Goal: Information Seeking & Learning: Learn about a topic

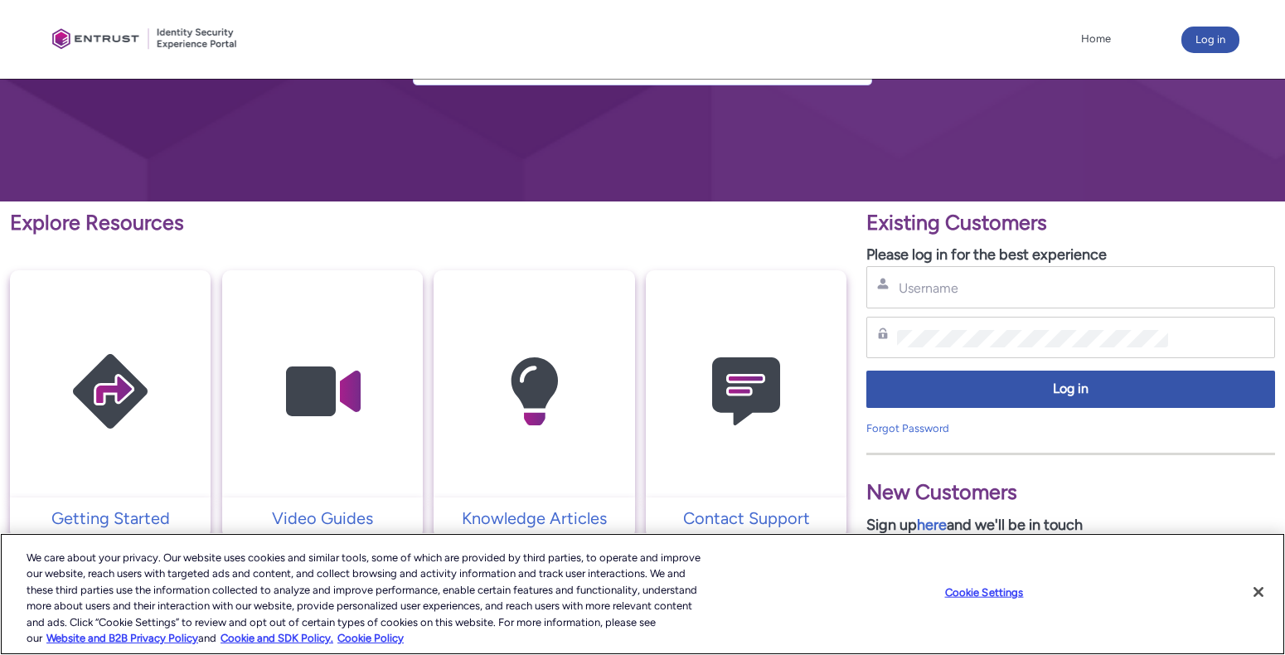
scroll to position [166, 0]
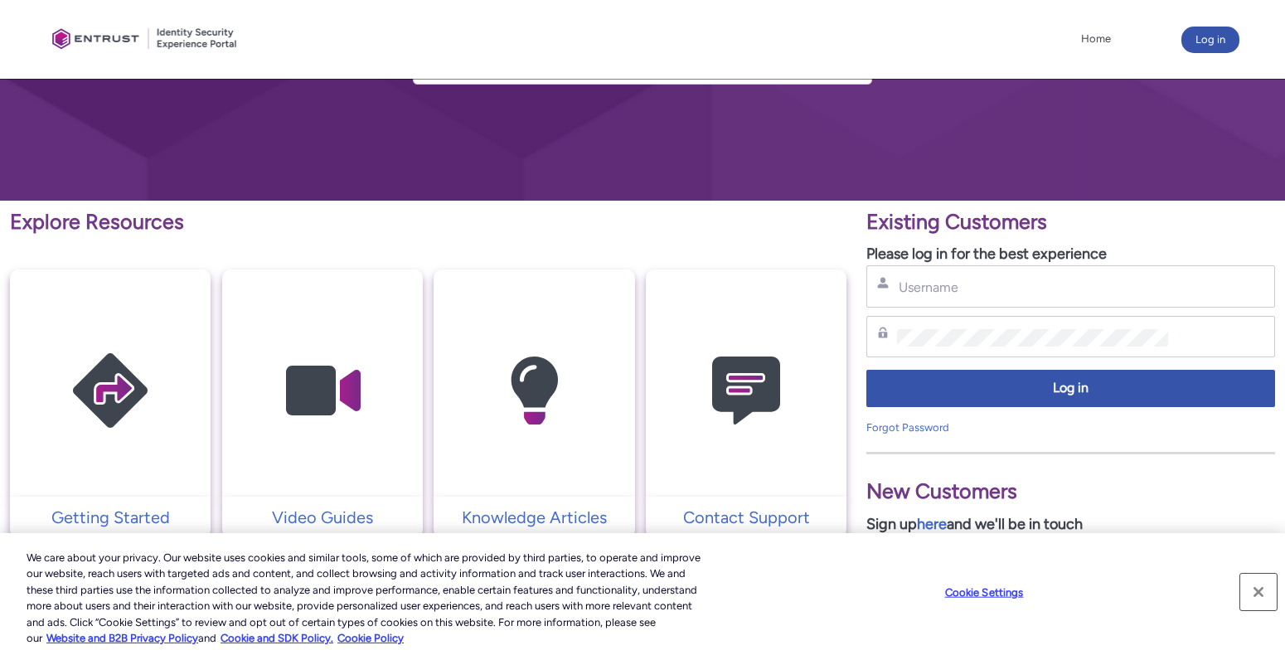
click at [1259, 589] on button "Close" at bounding box center [1258, 592] width 36 height 36
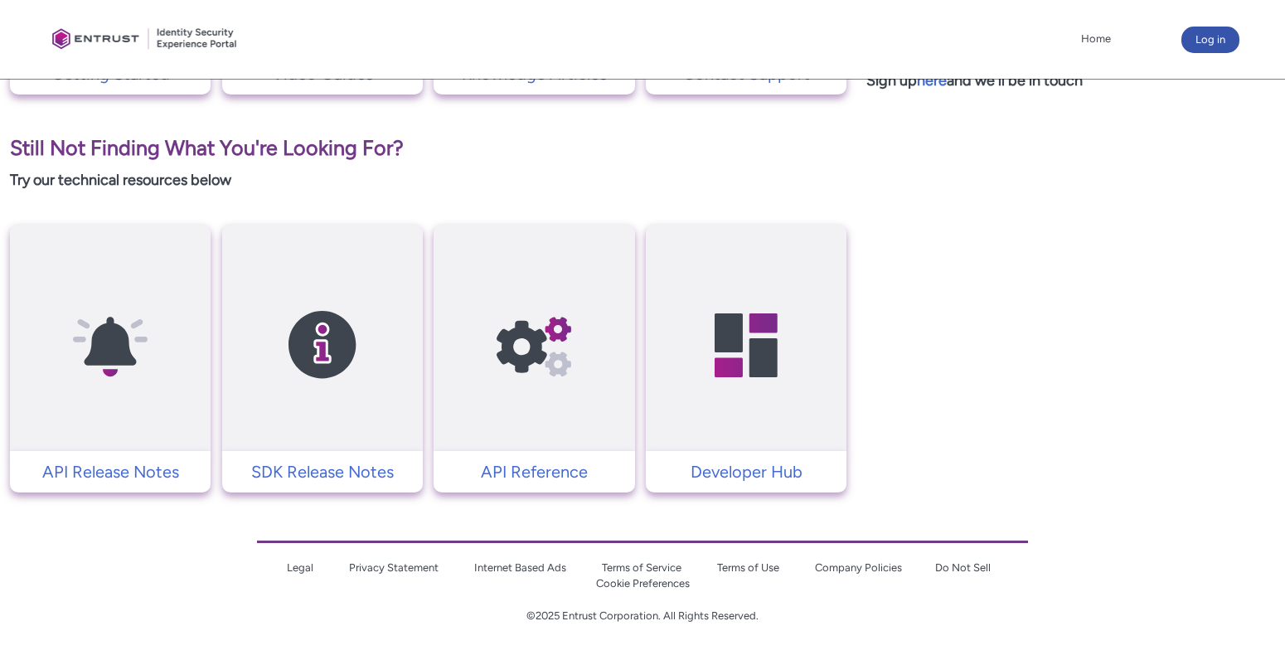
scroll to position [611, 0]
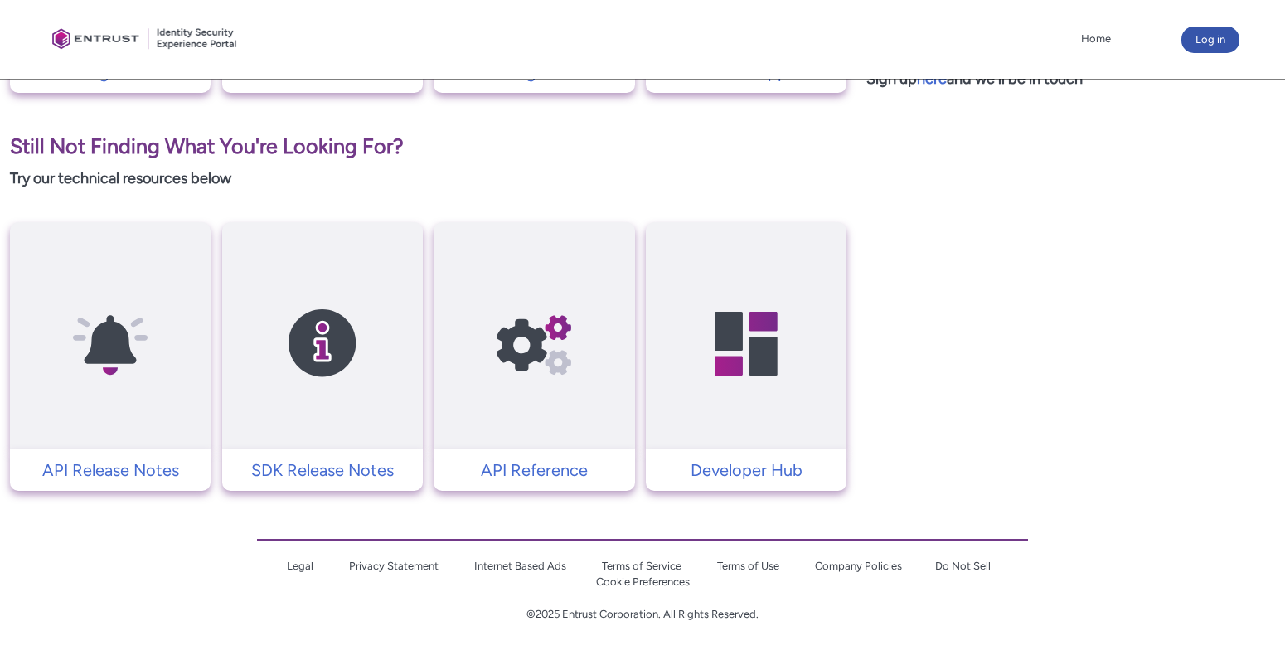
click at [640, 579] on link "Cookie Preferences" at bounding box center [643, 581] width 94 height 12
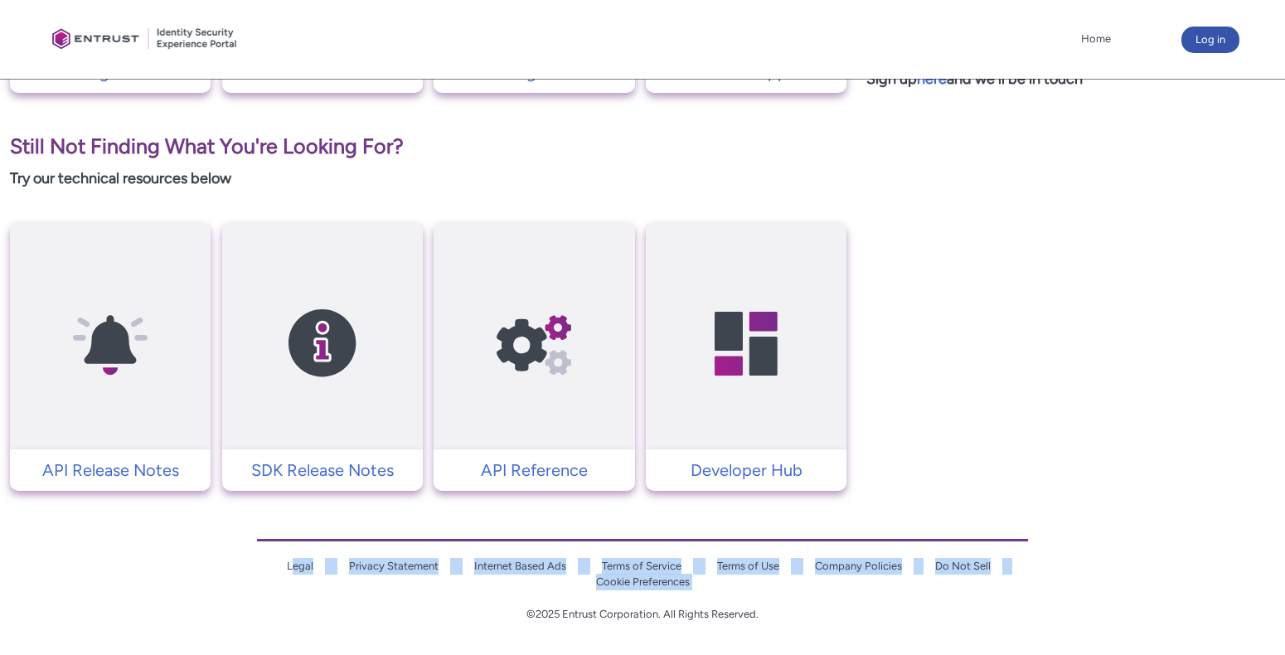
click at [640, 579] on link "Cookie Preferences" at bounding box center [643, 581] width 94 height 12
click at [725, 590] on div "Legal Privacy Statement Internet Based Ads Terms of Service Terms of Use Compan…" at bounding box center [642, 572] width 771 height 67
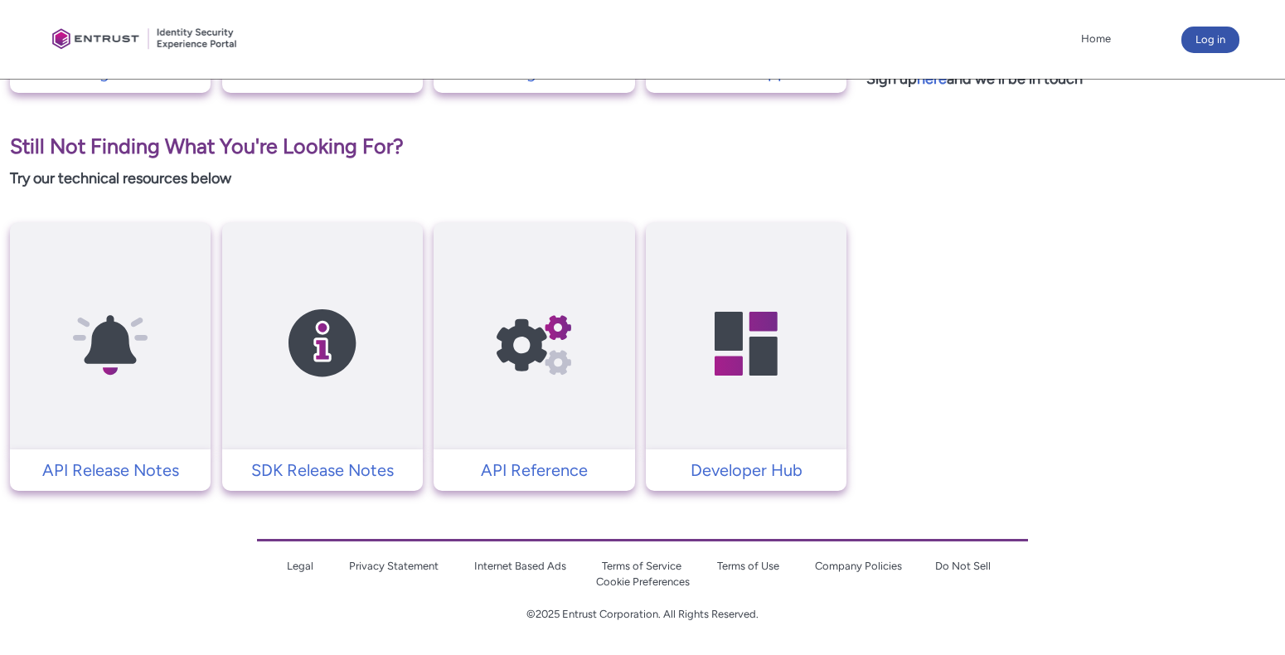
click at [639, 581] on link "Cookie Preferences" at bounding box center [643, 581] width 94 height 12
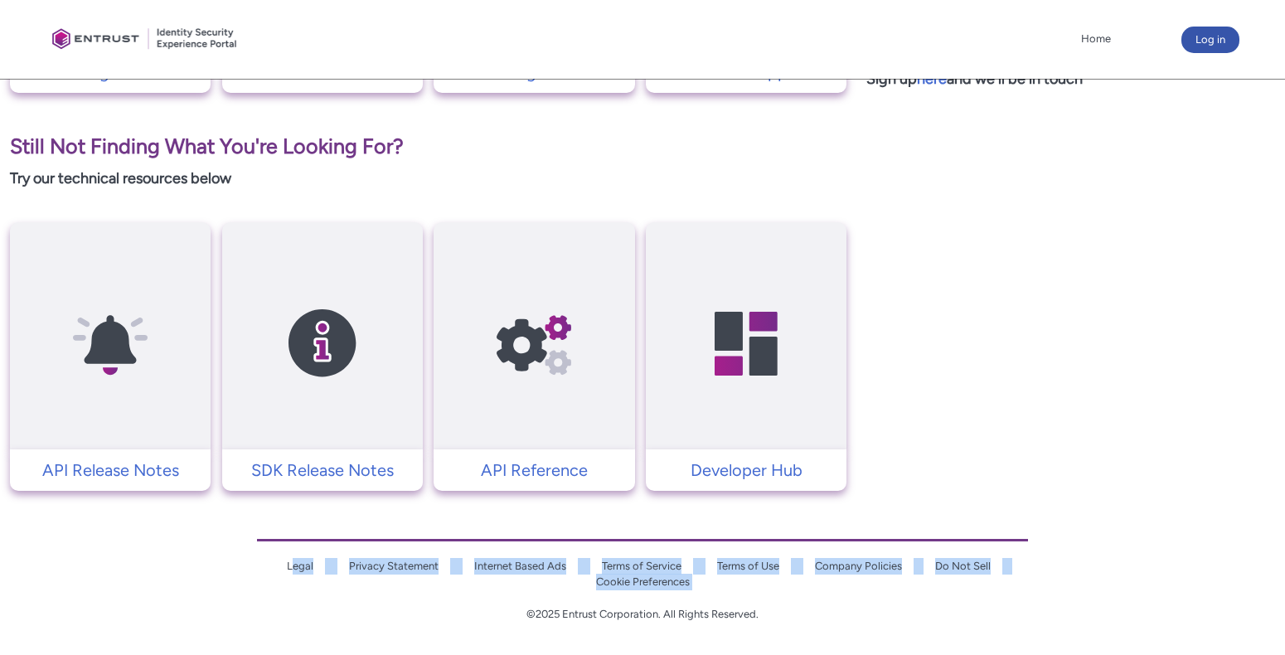
click at [639, 581] on link "Cookie Preferences" at bounding box center [643, 581] width 94 height 12
click at [764, 594] on div "Legal Privacy Statement Internet Based Ads Terms of Service Terms of Use Compan…" at bounding box center [642, 572] width 771 height 67
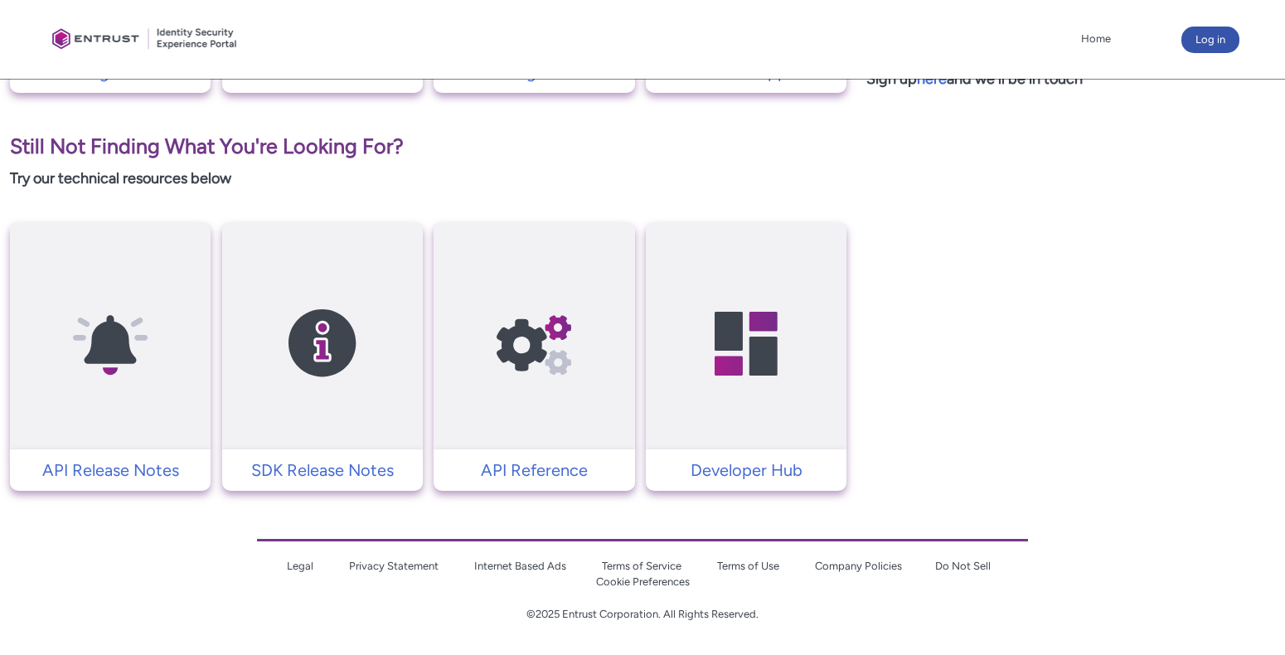
click at [642, 580] on link "Cookie Preferences" at bounding box center [643, 581] width 94 height 12
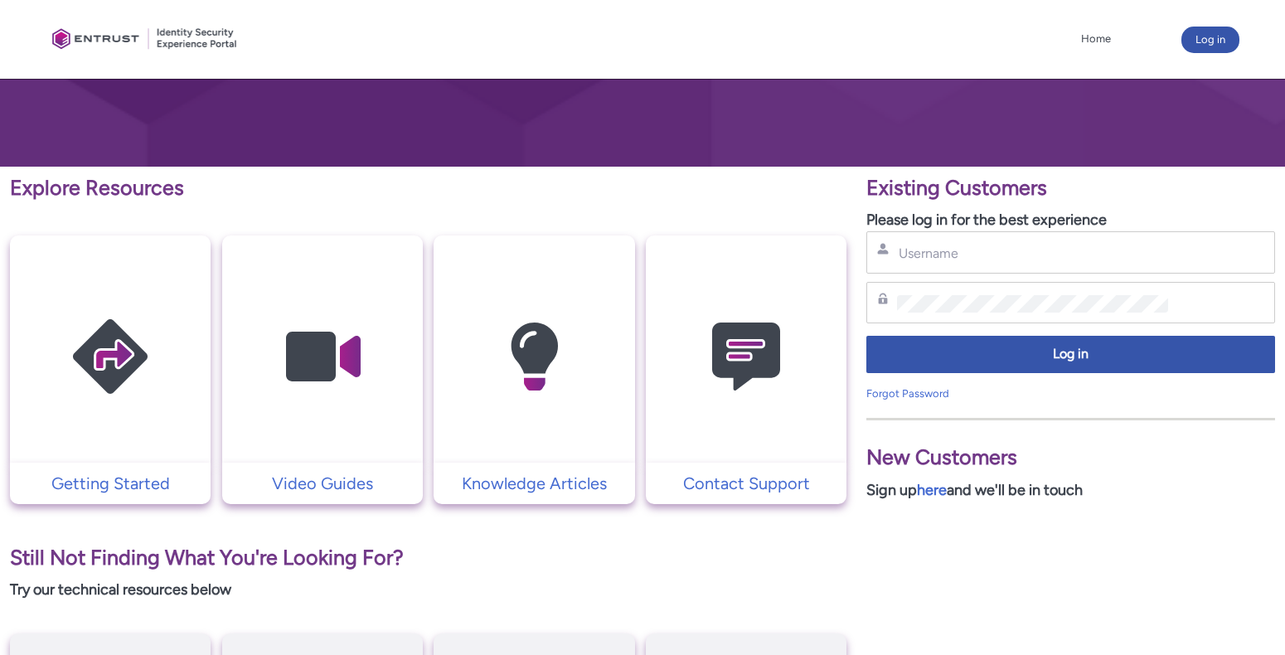
scroll to position [221, 0]
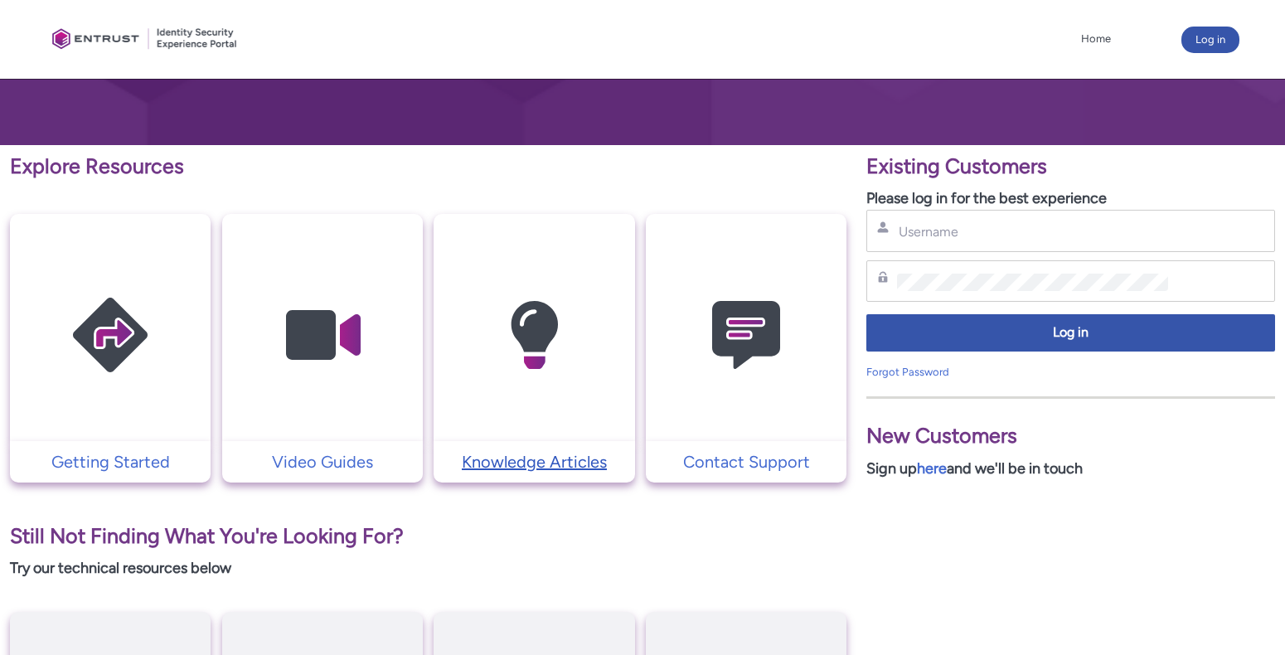
click at [539, 461] on p "Knowledge Articles" at bounding box center [534, 461] width 184 height 25
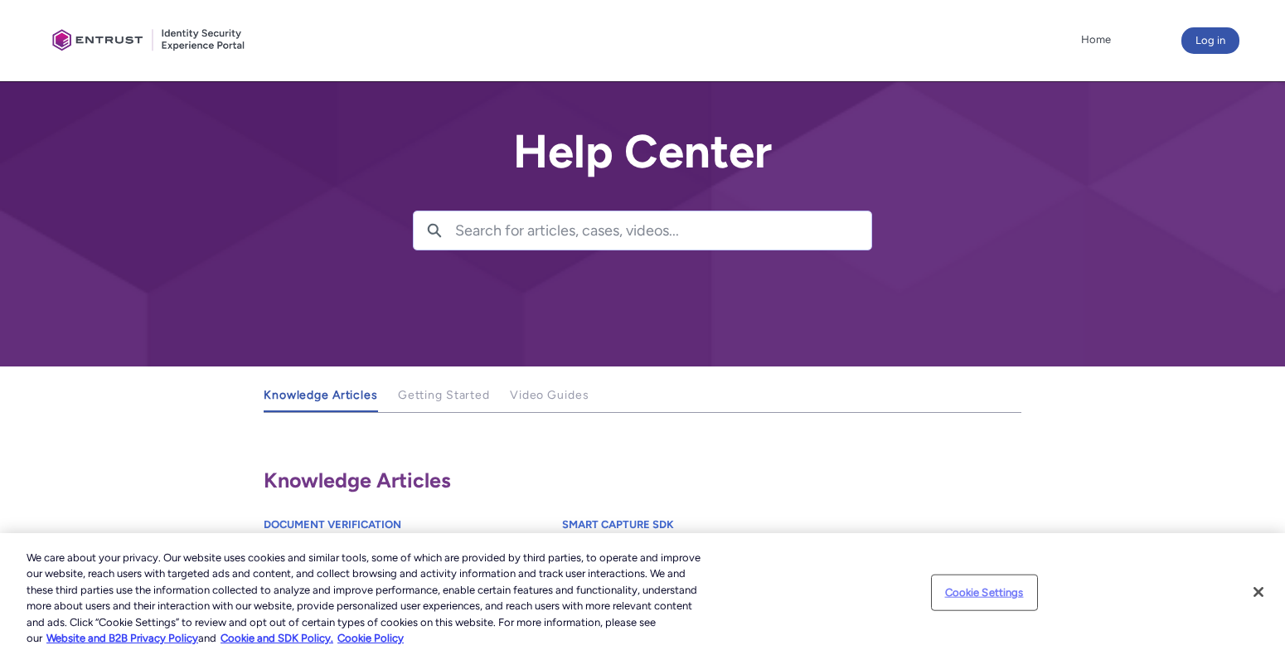
click at [999, 589] on button "Cookie Settings" at bounding box center [984, 592] width 104 height 33
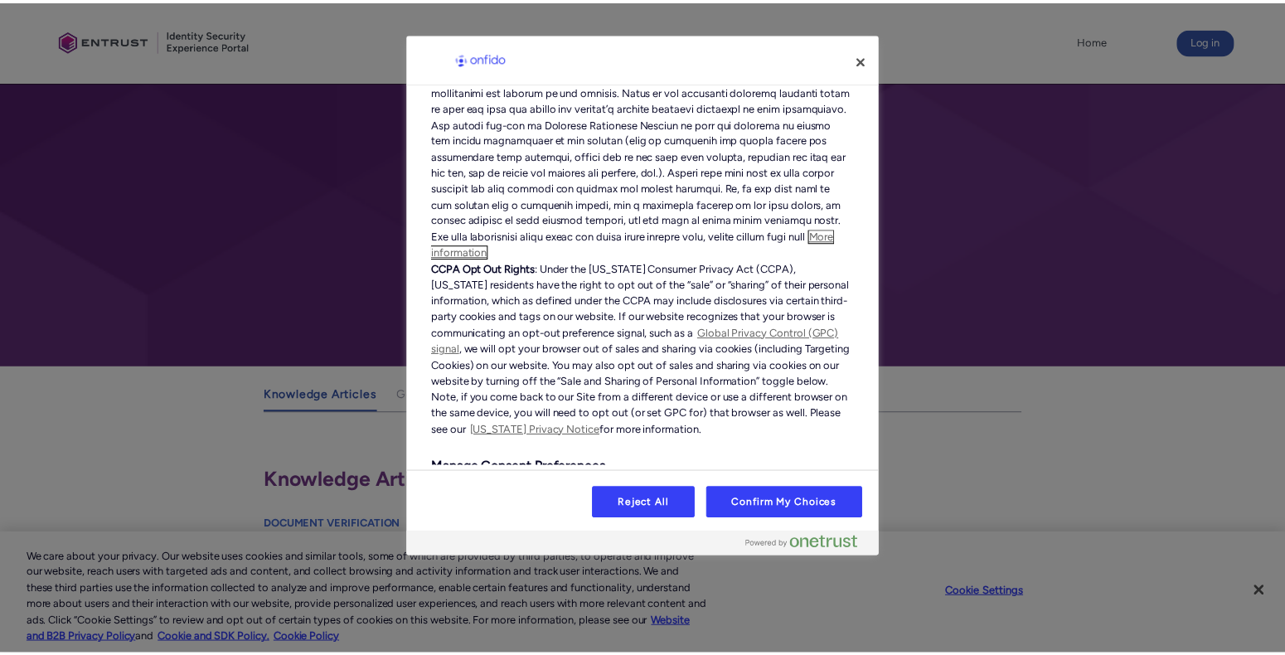
scroll to position [385, 0]
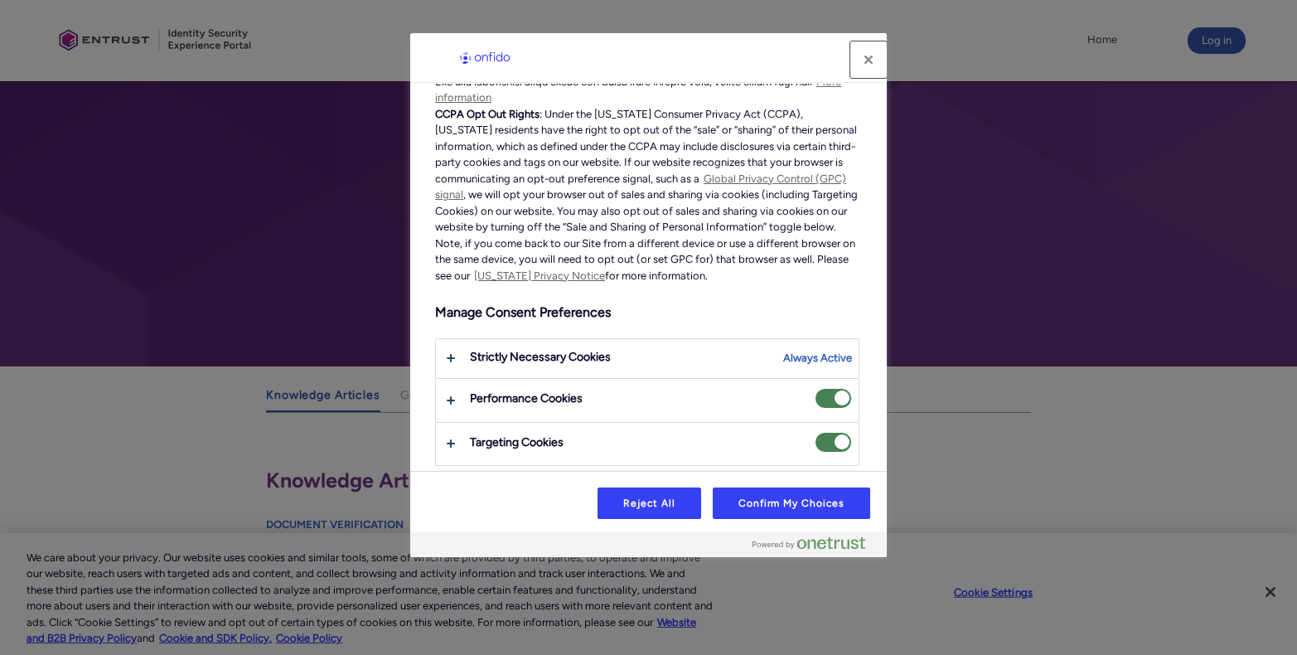
drag, startPoint x: 871, startPoint y: 60, endPoint x: 887, endPoint y: 88, distance: 32.3
click at [871, 60] on button "Close" at bounding box center [868, 59] width 36 height 36
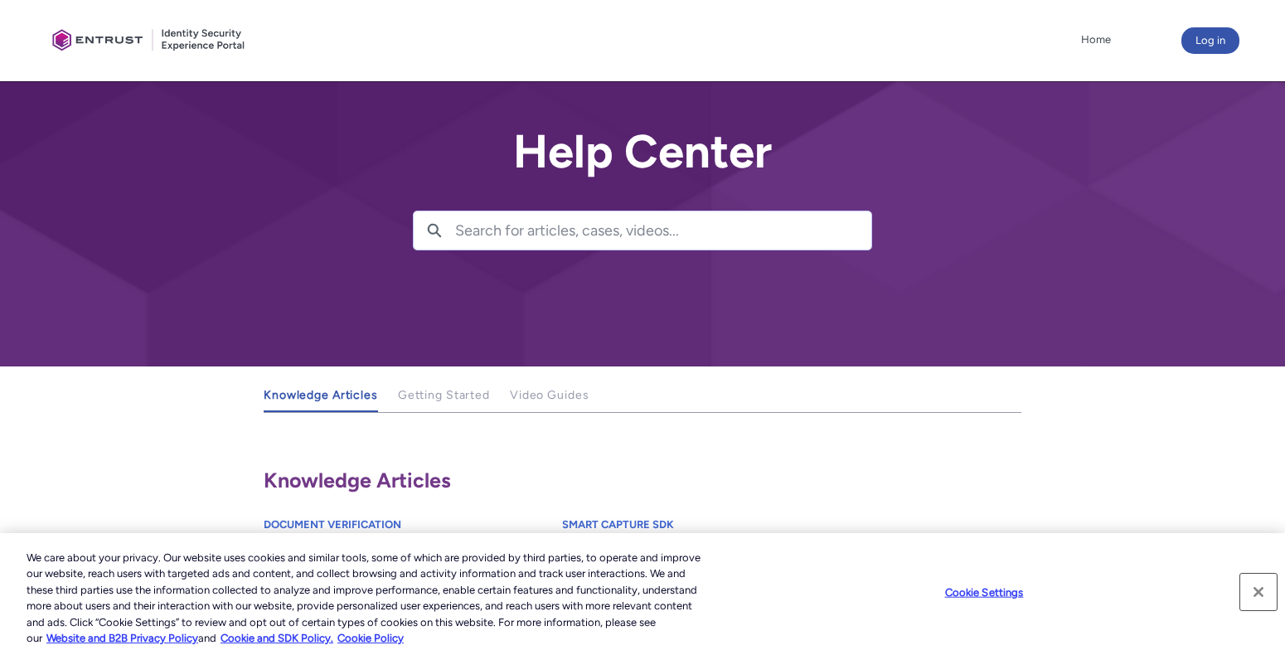
click at [1252, 591] on button "Close" at bounding box center [1258, 592] width 36 height 36
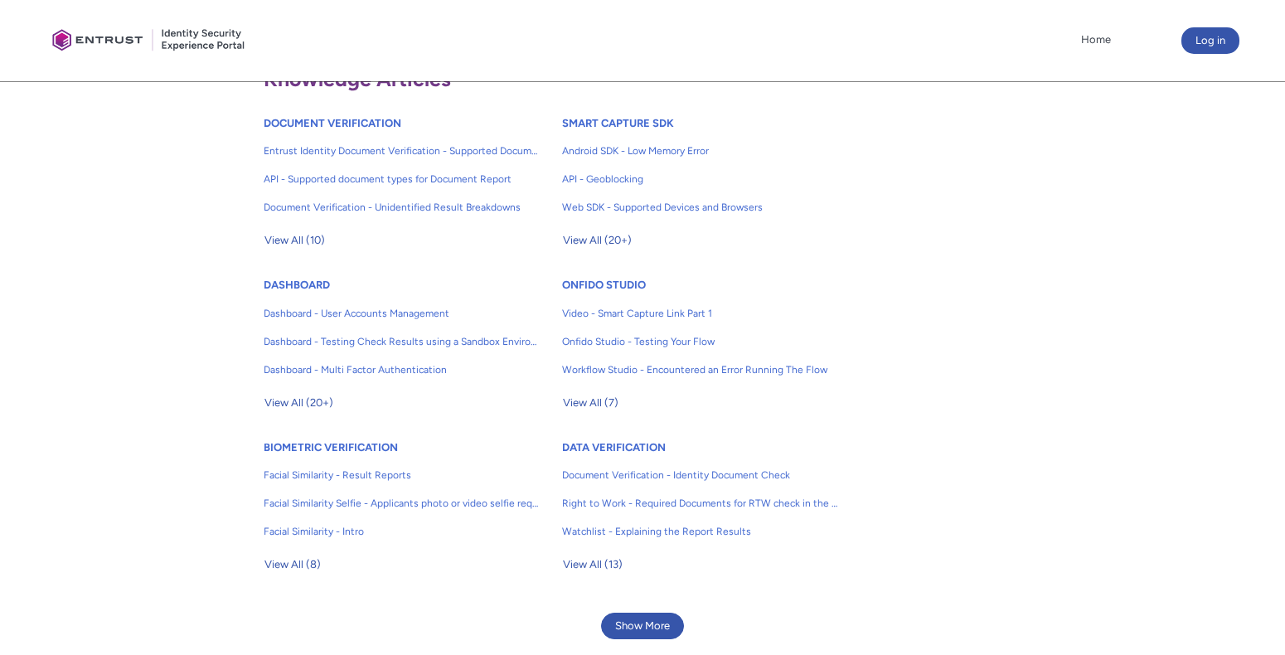
scroll to position [414, 0]
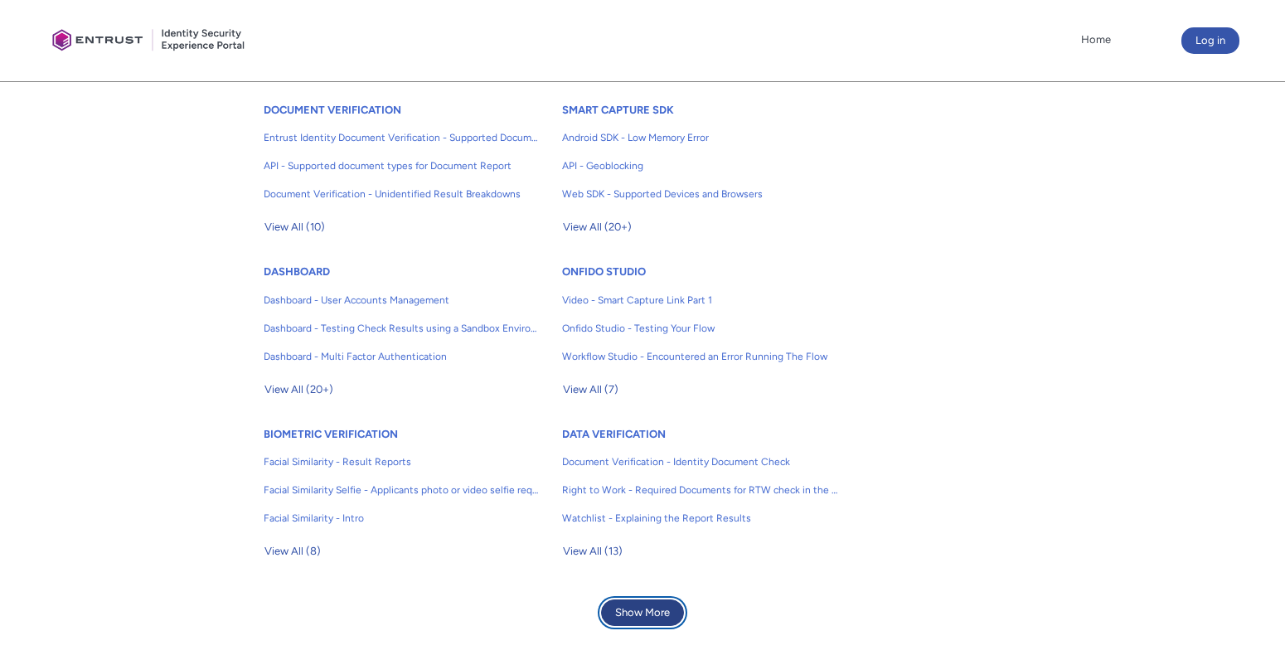
click at [652, 608] on button "Show More" at bounding box center [642, 612] width 83 height 27
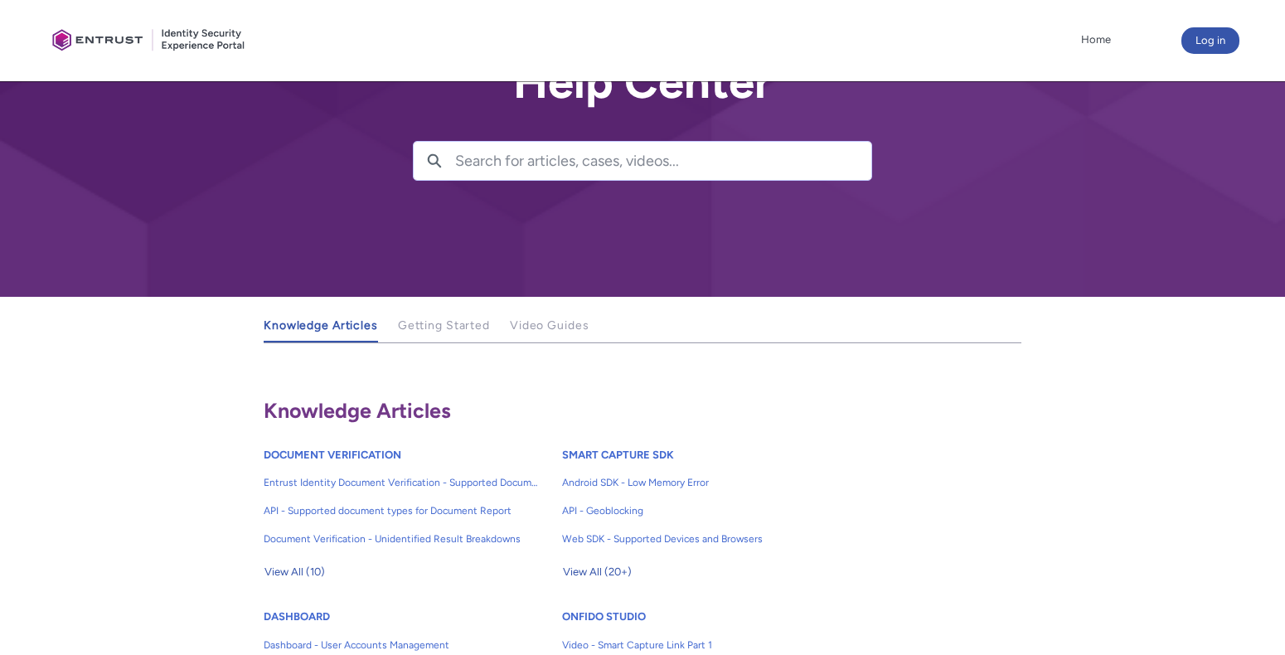
scroll to position [0, 0]
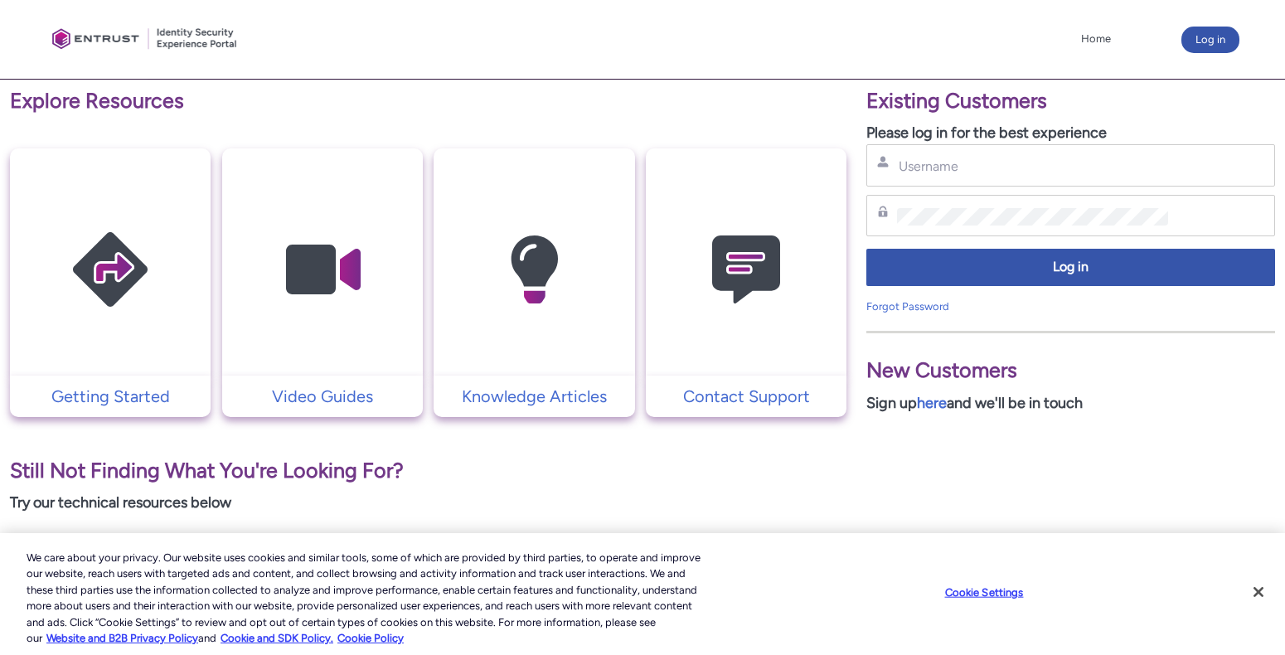
scroll to position [304, 0]
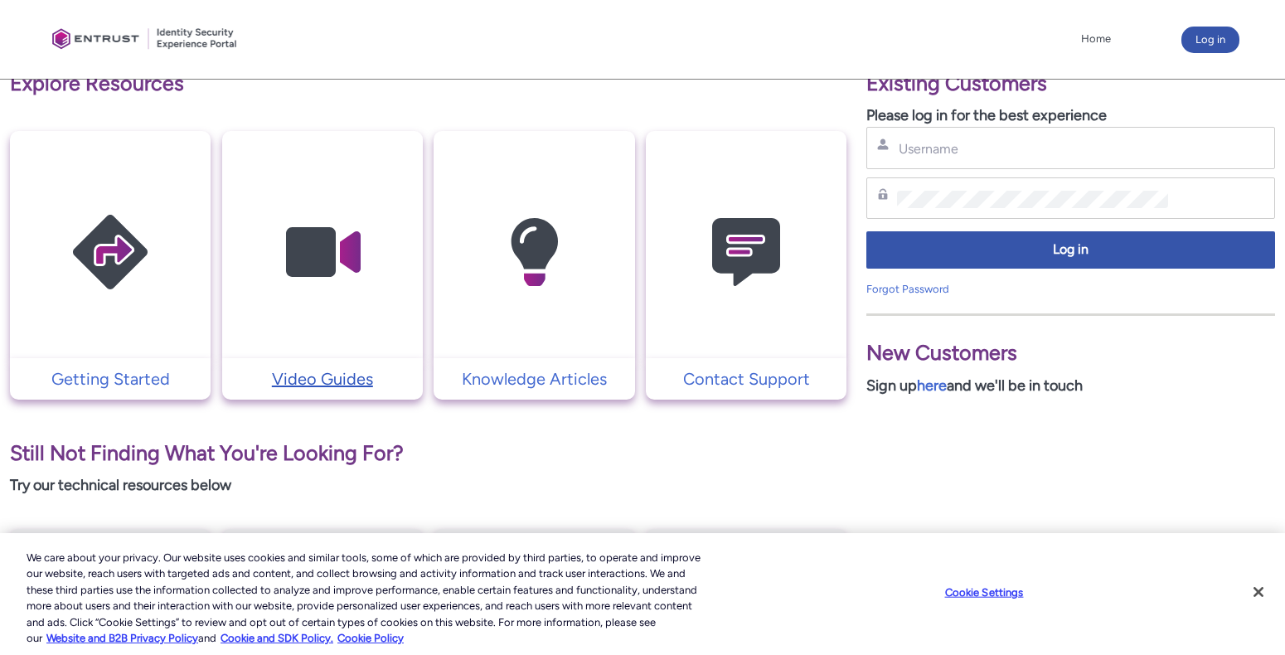
click at [325, 380] on p "Video Guides" at bounding box center [322, 378] width 184 height 25
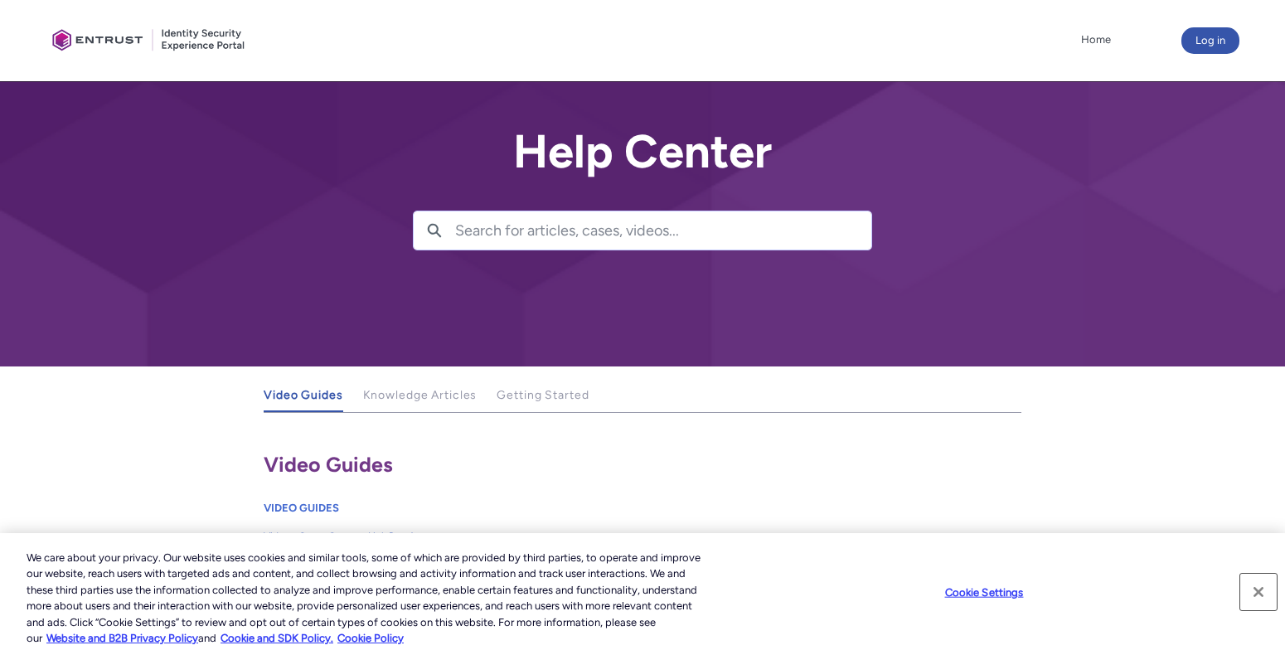
click at [1253, 589] on button "Close" at bounding box center [1258, 592] width 36 height 36
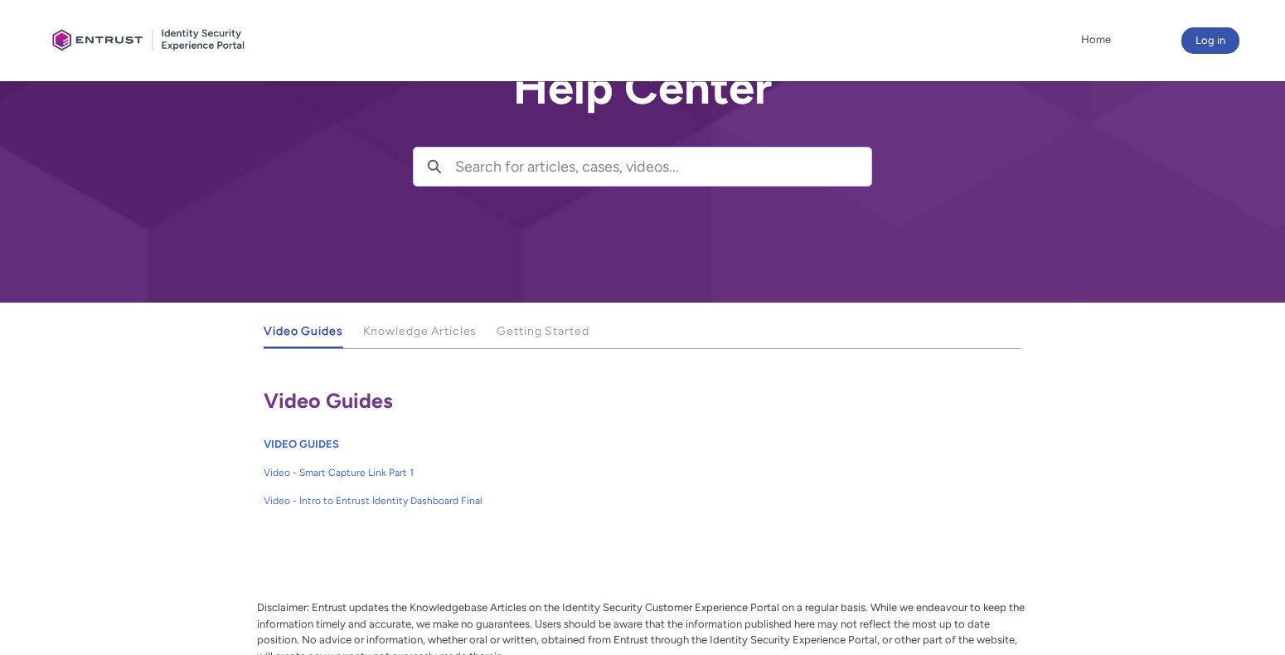
scroll to position [237, 0]
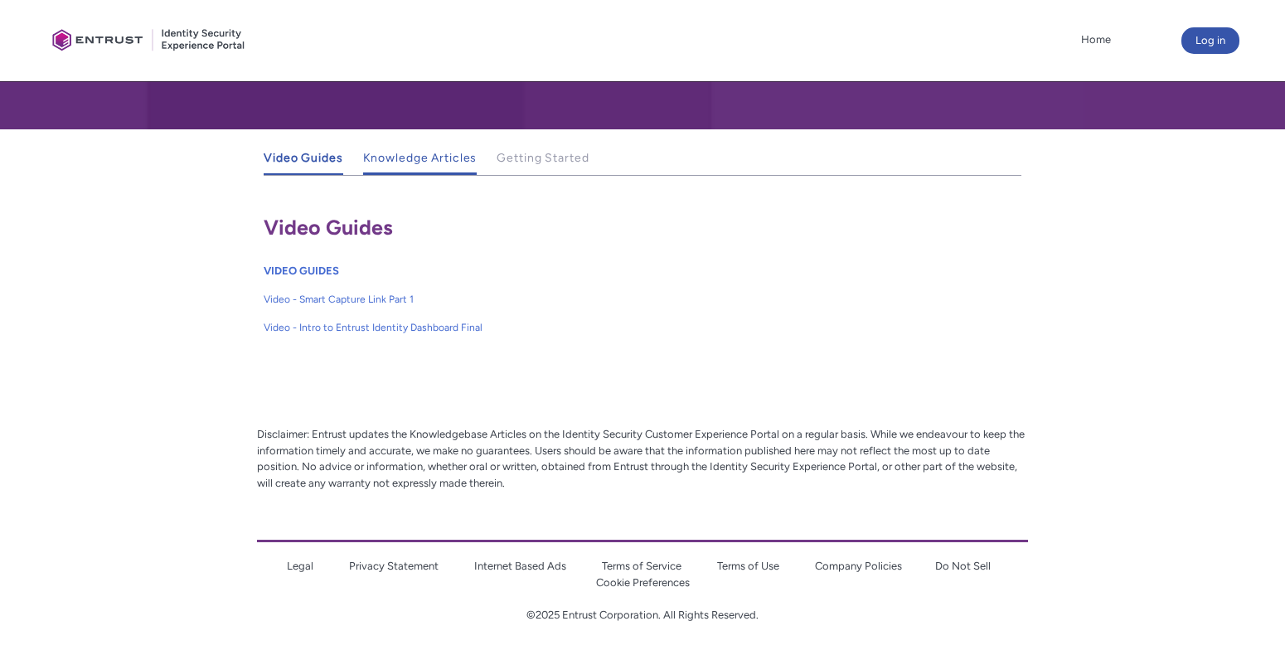
click at [396, 153] on span "Knowledge Articles" at bounding box center [420, 158] width 114 height 14
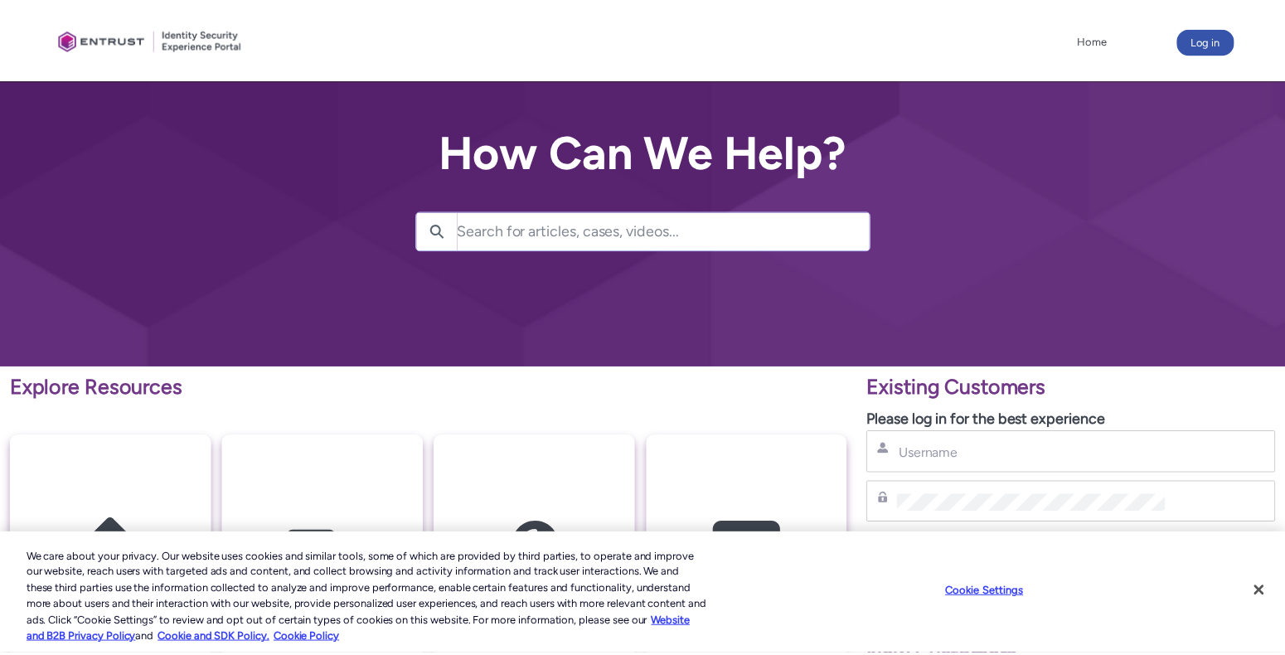
scroll to position [304, 0]
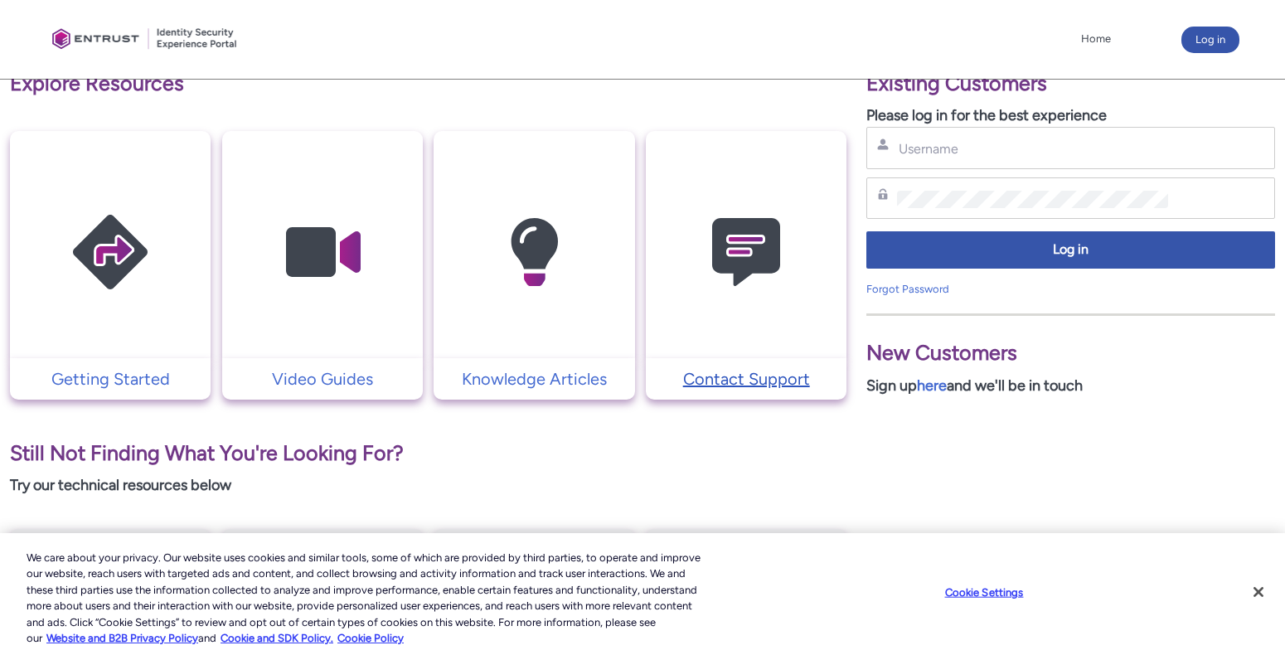
click at [735, 382] on p "Contact Support" at bounding box center [746, 378] width 184 height 25
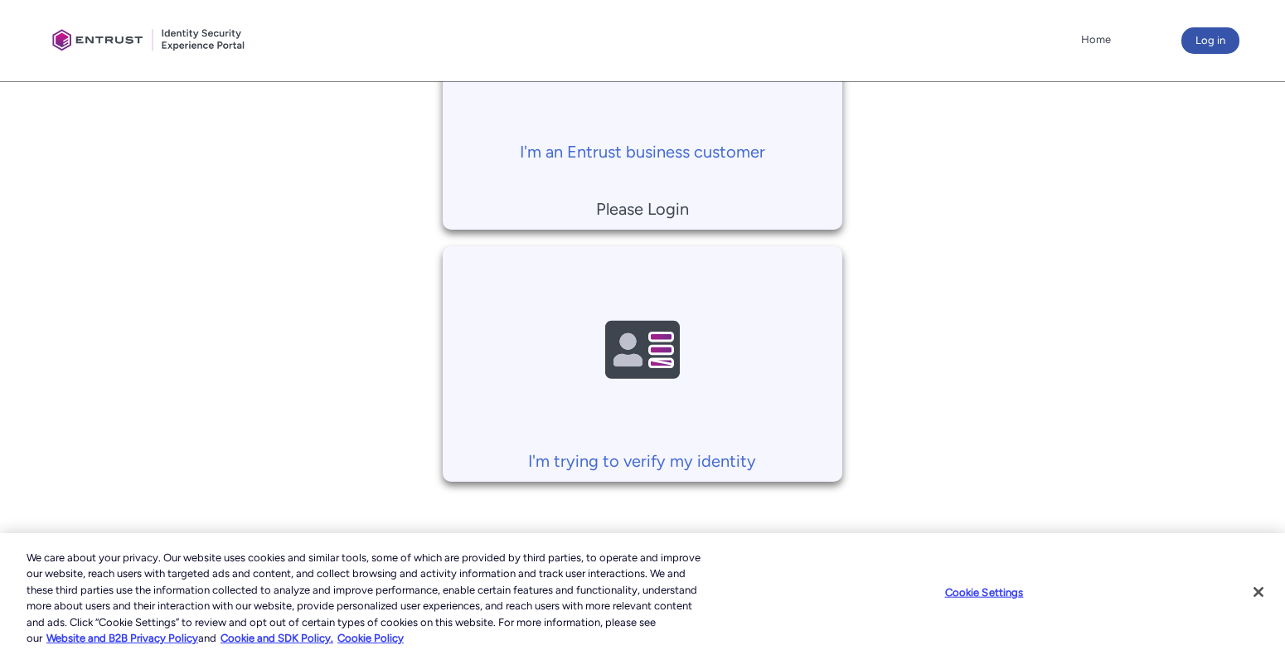
scroll to position [501, 0]
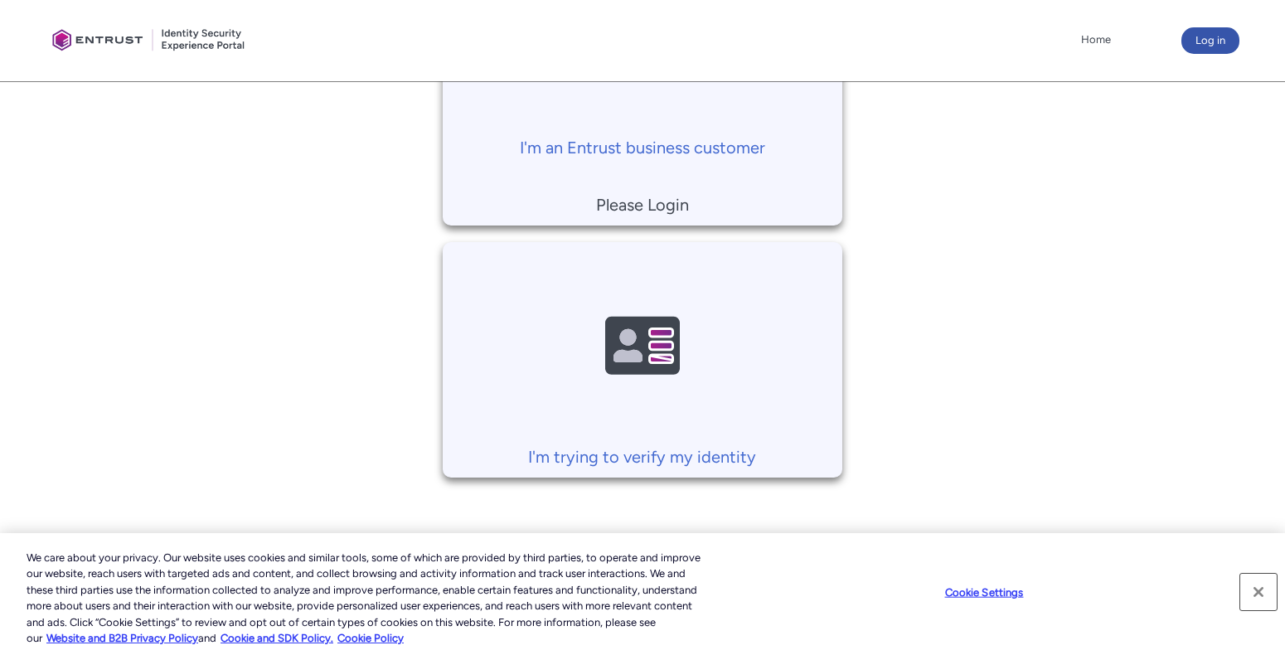
click at [1261, 591] on button "Close" at bounding box center [1258, 592] width 36 height 36
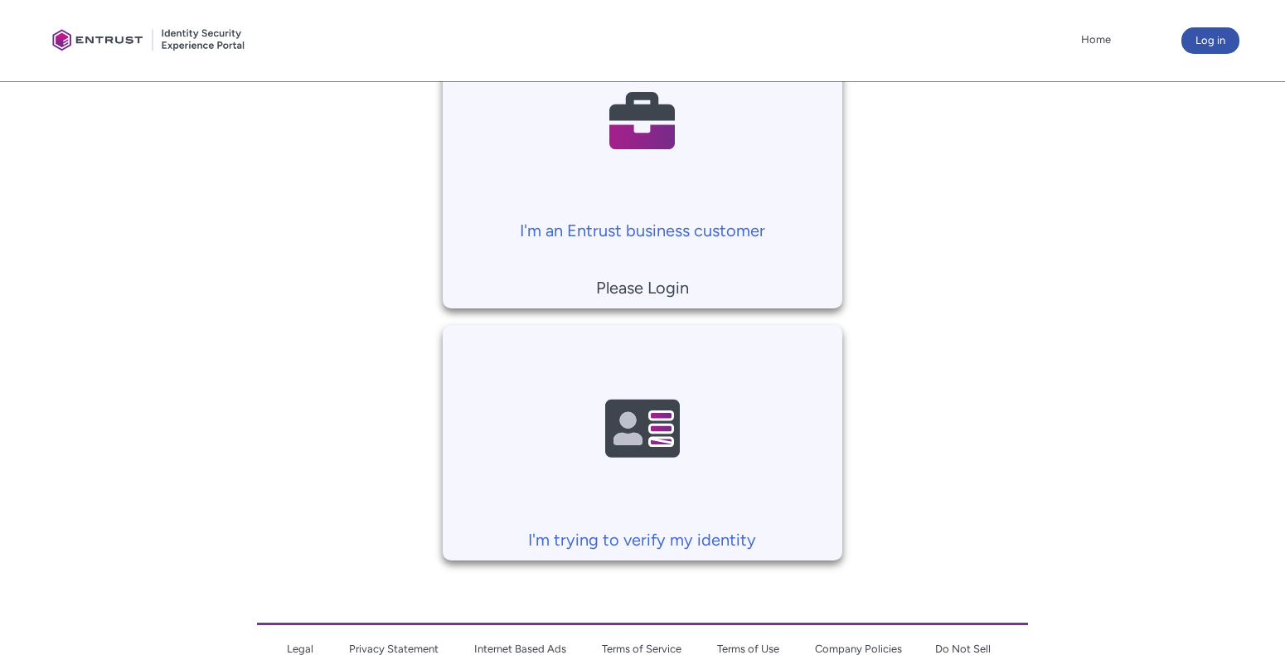
scroll to position [4, 0]
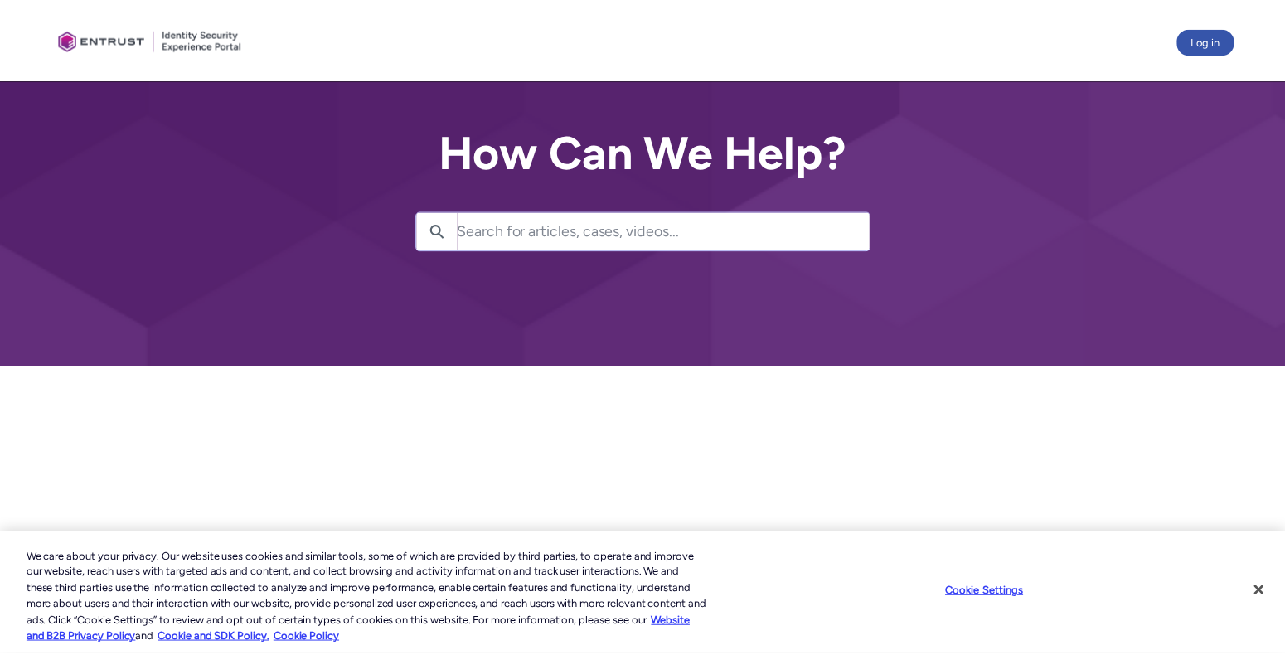
scroll to position [304, 0]
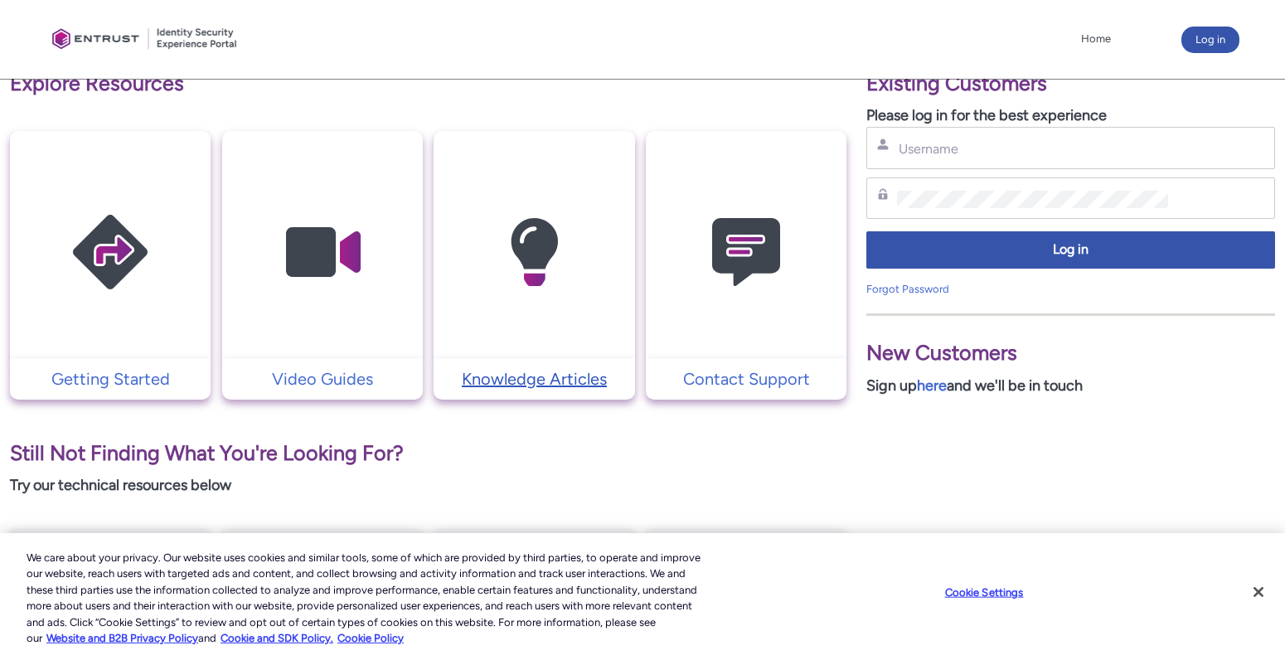
click at [560, 375] on p "Knowledge Articles" at bounding box center [534, 378] width 184 height 25
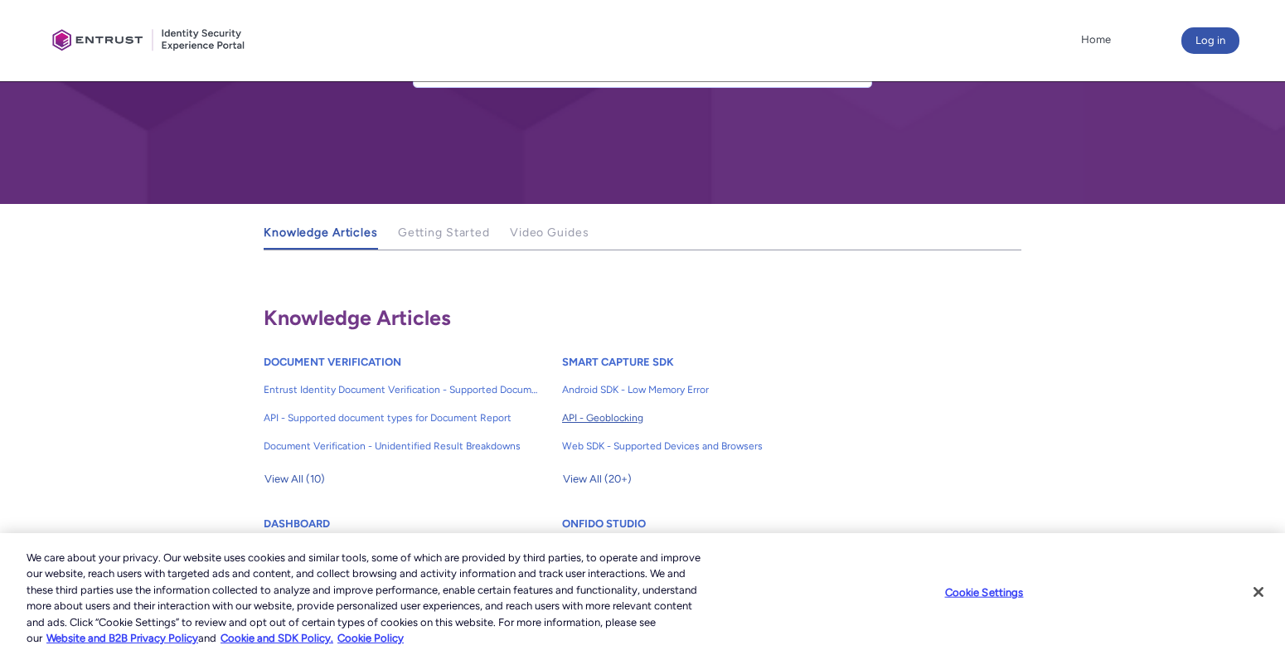
scroll to position [166, 0]
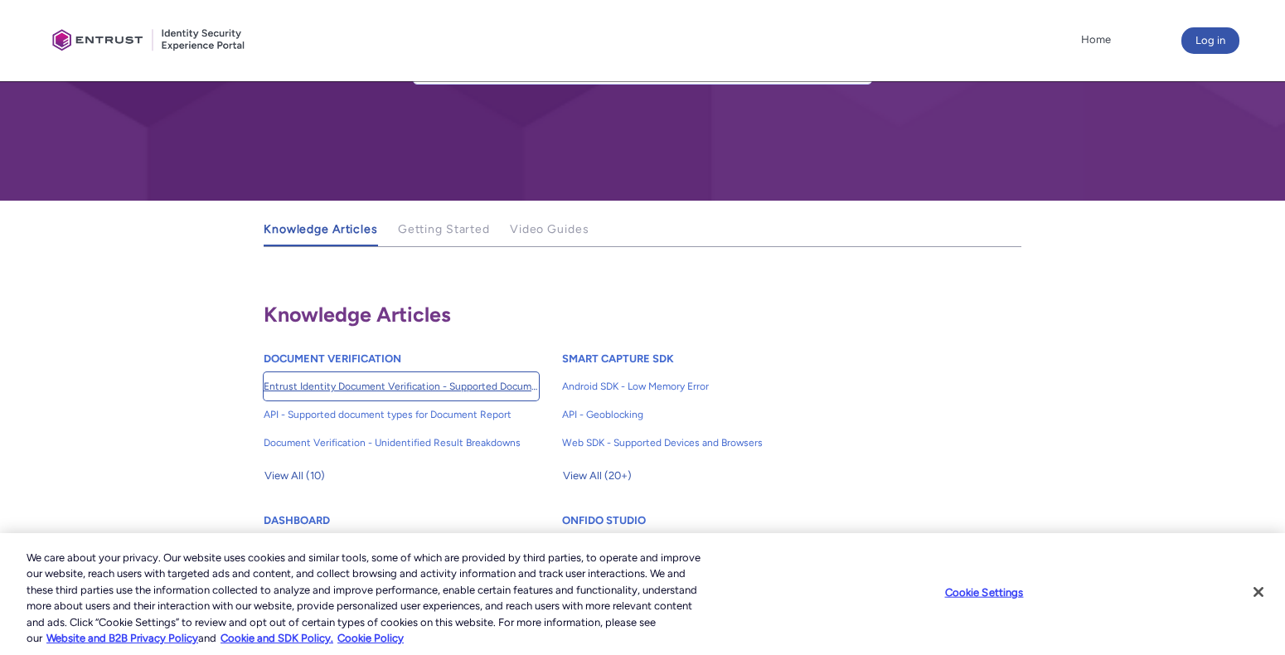
click at [481, 382] on span "Entrust Identity Document Verification - Supported Document type and size" at bounding box center [401, 386] width 275 height 15
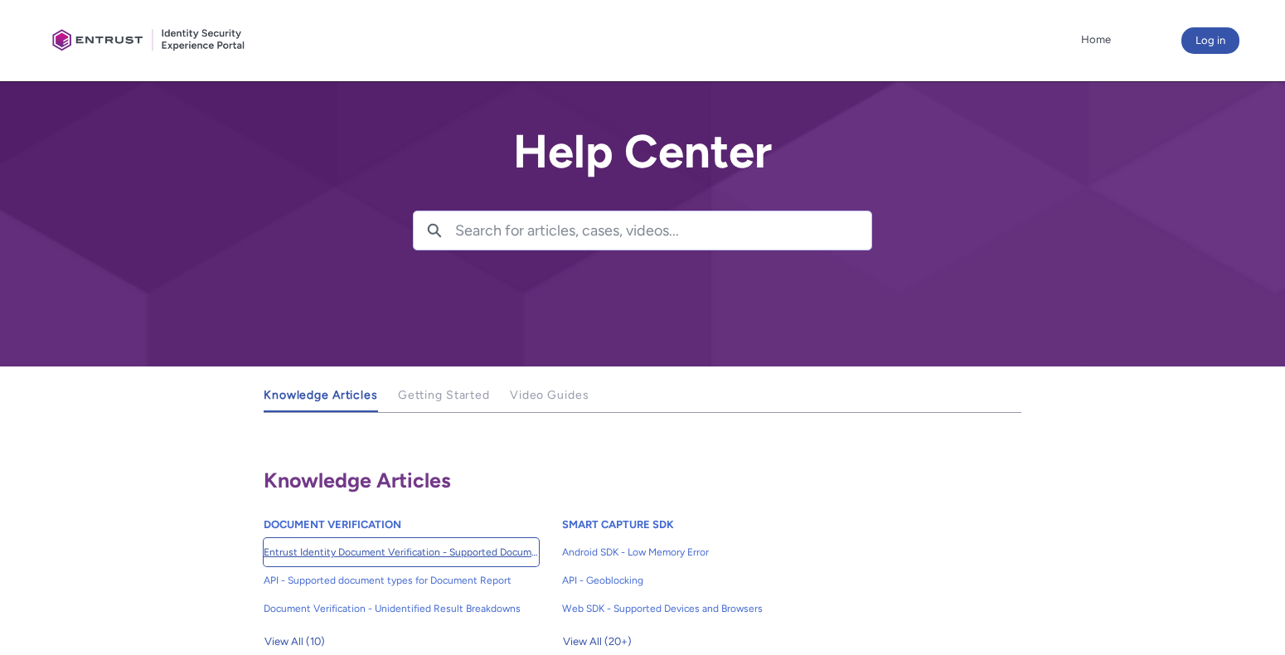
click at [308, 555] on span "Entrust Identity Document Verification - Supported Document type and size" at bounding box center [401, 552] width 275 height 15
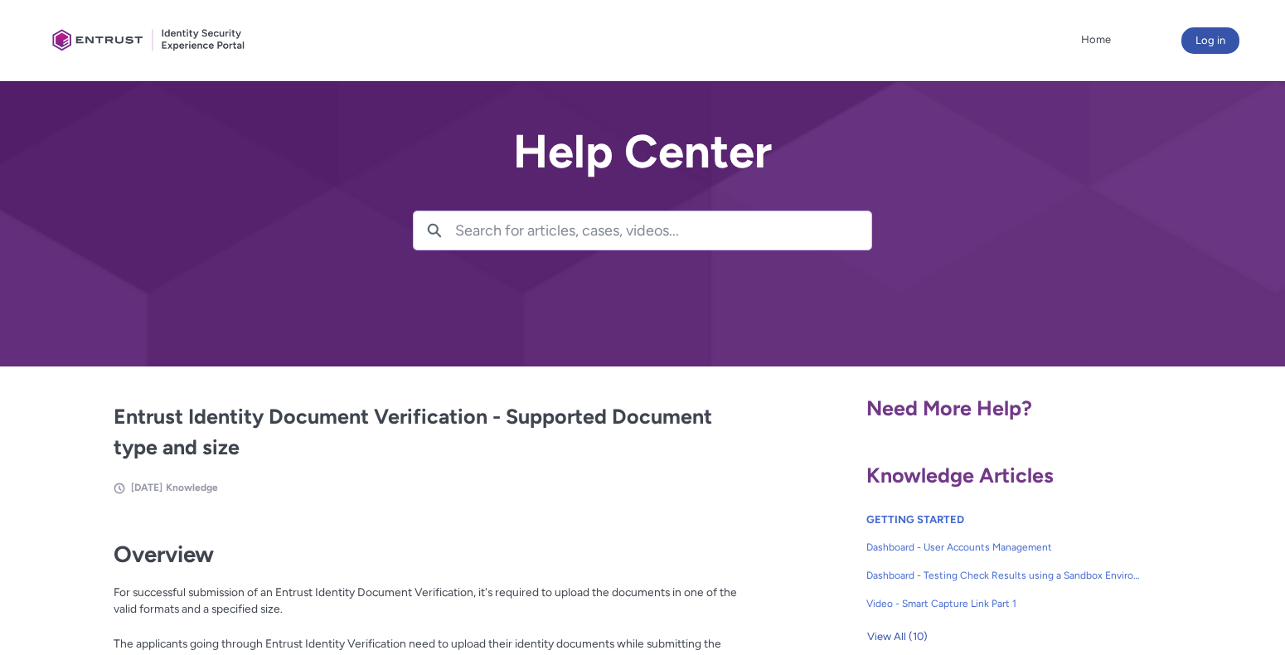
scroll to position [166, 0]
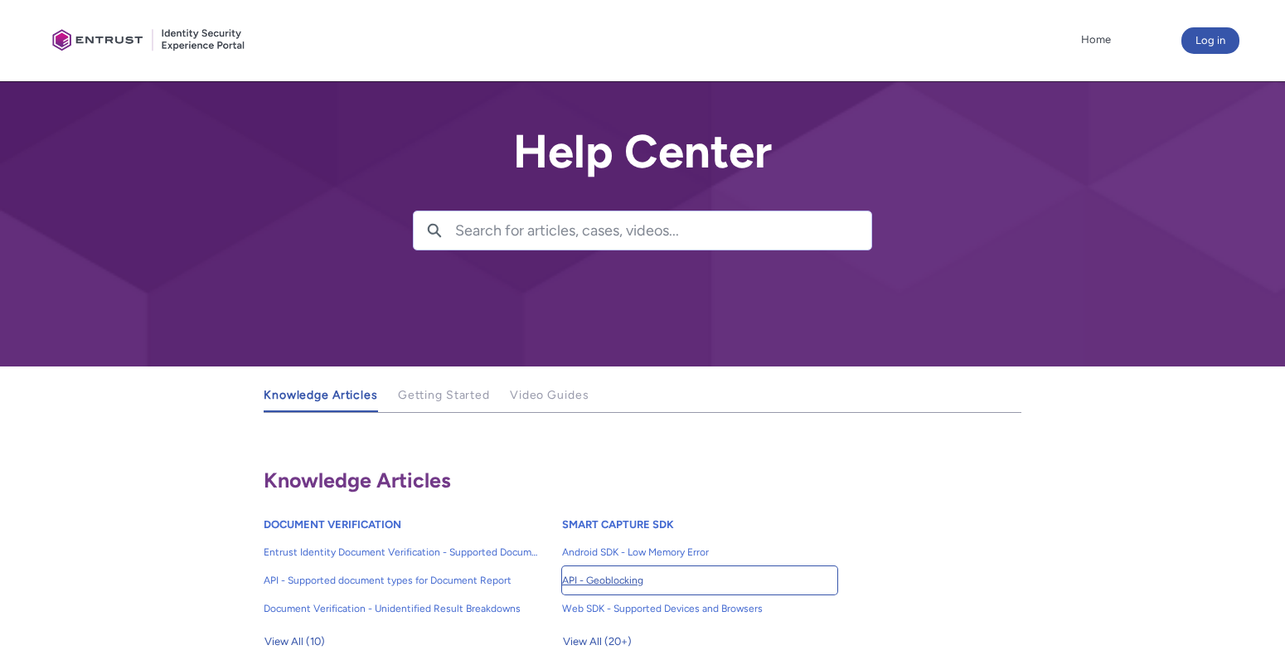
click at [631, 580] on span "API - Geoblocking" at bounding box center [699, 580] width 275 height 15
